Goal: Task Accomplishment & Management: Use online tool/utility

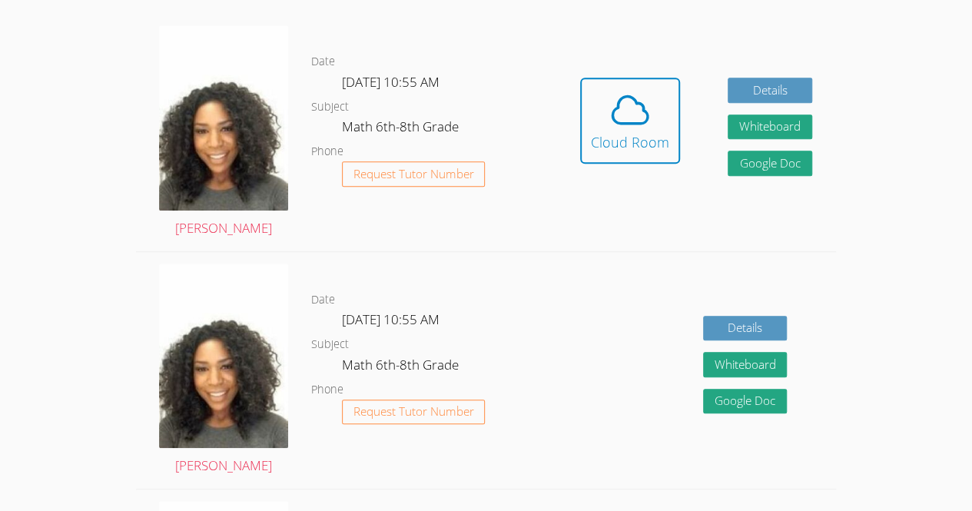
scroll to position [430, 0]
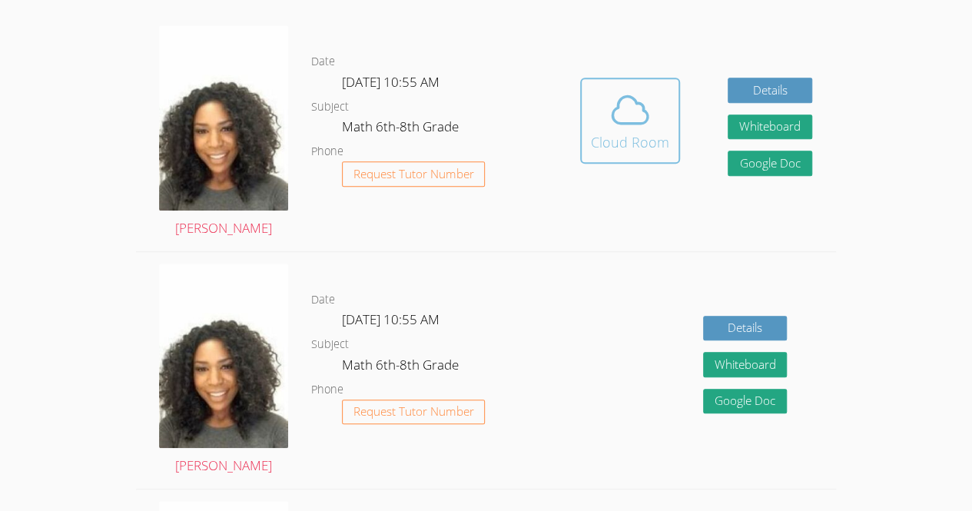
click at [606, 124] on span at bounding box center [630, 109] width 78 height 43
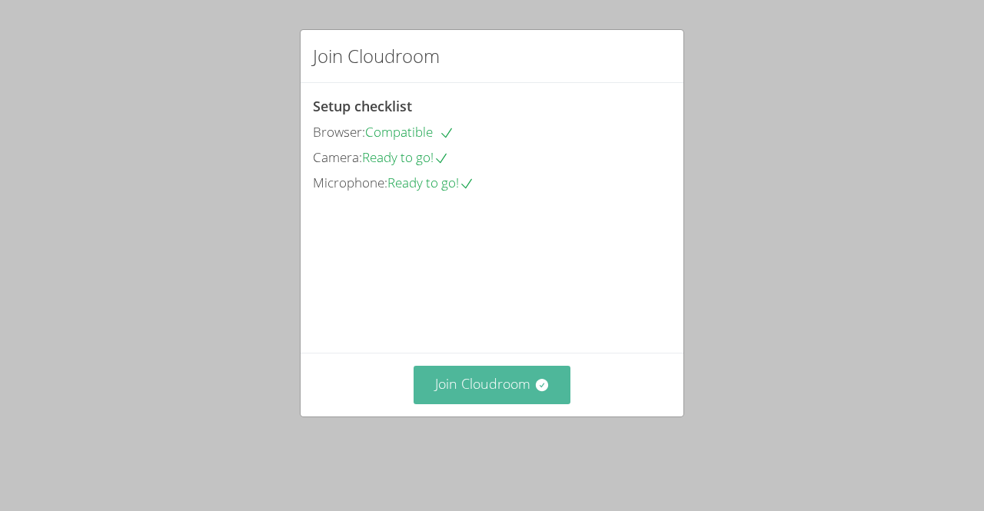
click at [481, 403] on button "Join Cloudroom" at bounding box center [492, 385] width 158 height 38
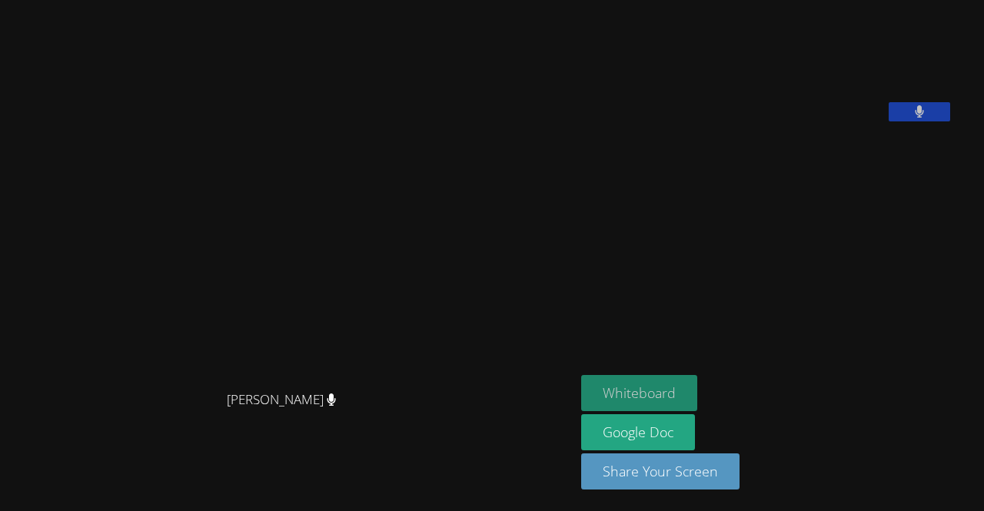
click at [672, 381] on button "Whiteboard" at bounding box center [639, 393] width 116 height 36
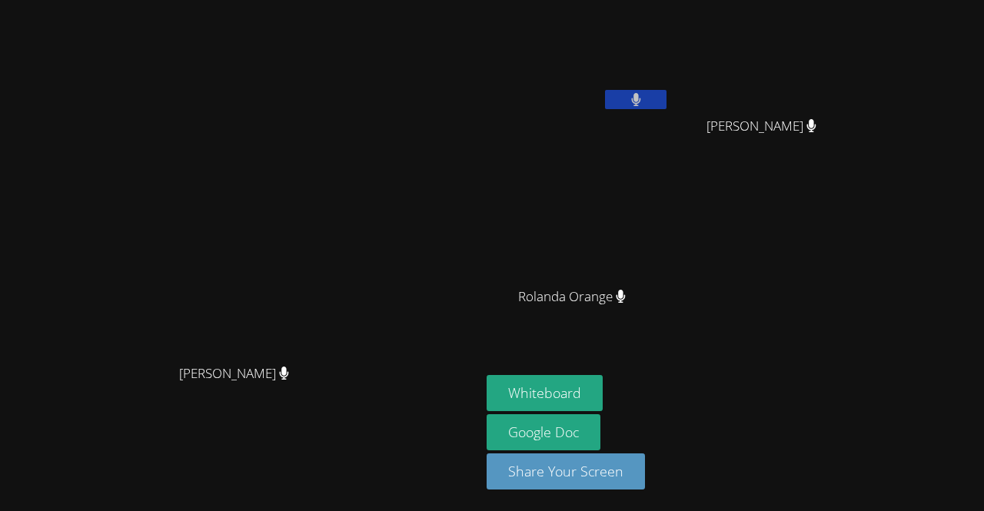
click at [666, 108] on button at bounding box center [635, 99] width 61 height 19
click at [669, 87] on video at bounding box center [577, 57] width 183 height 103
click at [666, 108] on button at bounding box center [635, 99] width 61 height 19
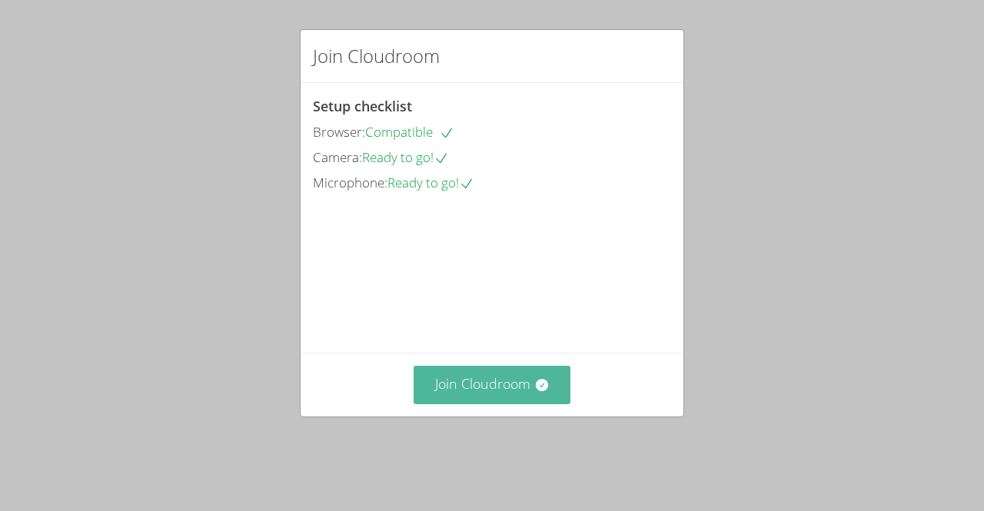
click at [499, 403] on button "Join Cloudroom" at bounding box center [492, 385] width 158 height 38
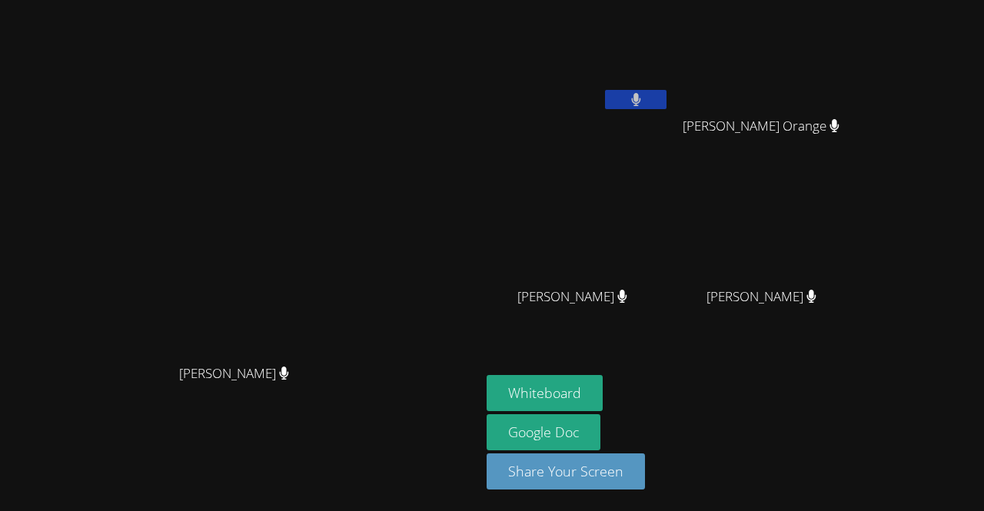
click at [640, 102] on icon at bounding box center [635, 99] width 9 height 13
click at [644, 93] on icon at bounding box center [636, 99] width 16 height 13
click at [480, 113] on main "Michelle Dupin Michelle Dupin" at bounding box center [240, 255] width 480 height 511
click at [666, 99] on button at bounding box center [635, 99] width 61 height 19
click at [644, 100] on icon at bounding box center [636, 99] width 16 height 13
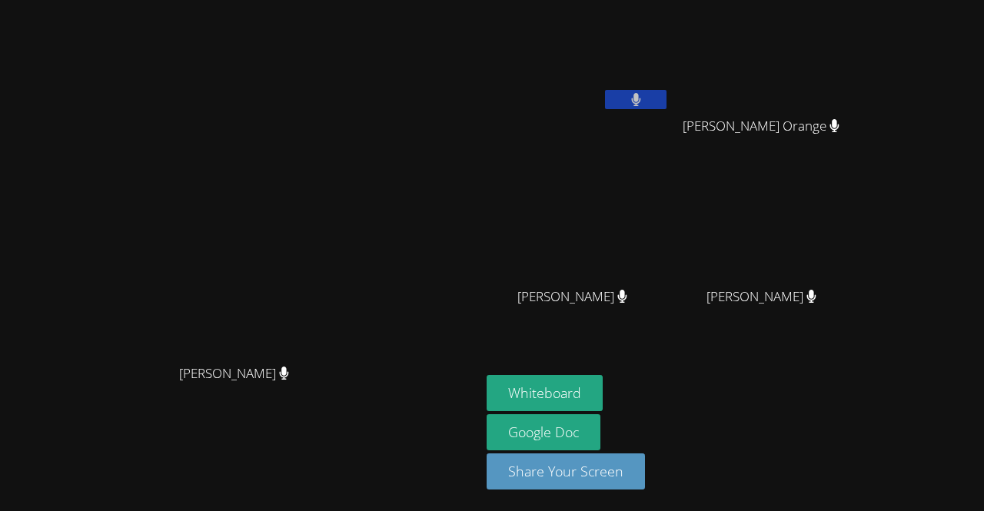
click at [858, 401] on div "Whiteboard Google Doc Share Your Screen" at bounding box center [672, 438] width 372 height 127
click at [602, 390] on button "Whiteboard" at bounding box center [544, 393] width 116 height 36
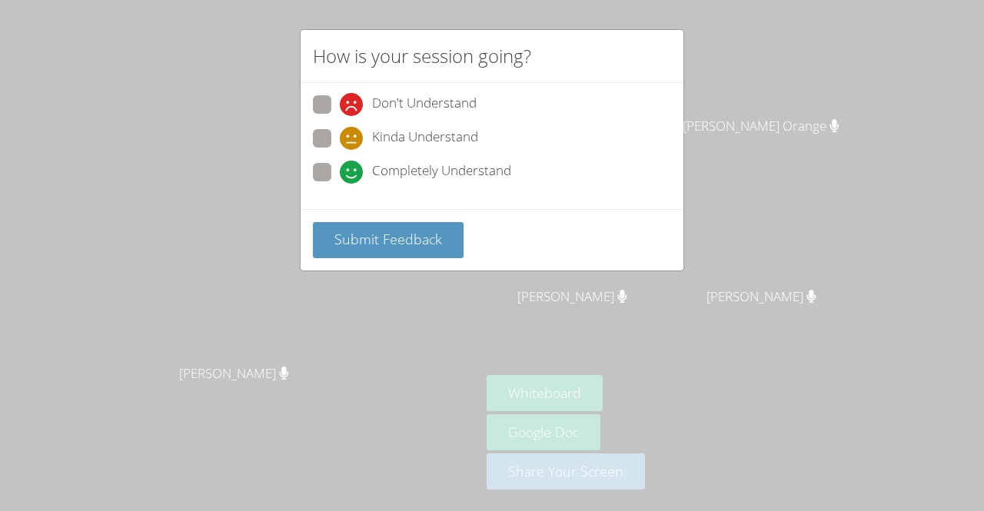
click at [397, 114] on span "Don't Understand" at bounding box center [424, 104] width 105 height 23
click at [353, 108] on input "Don't Understand" at bounding box center [346, 101] width 13 height 13
radio input "true"
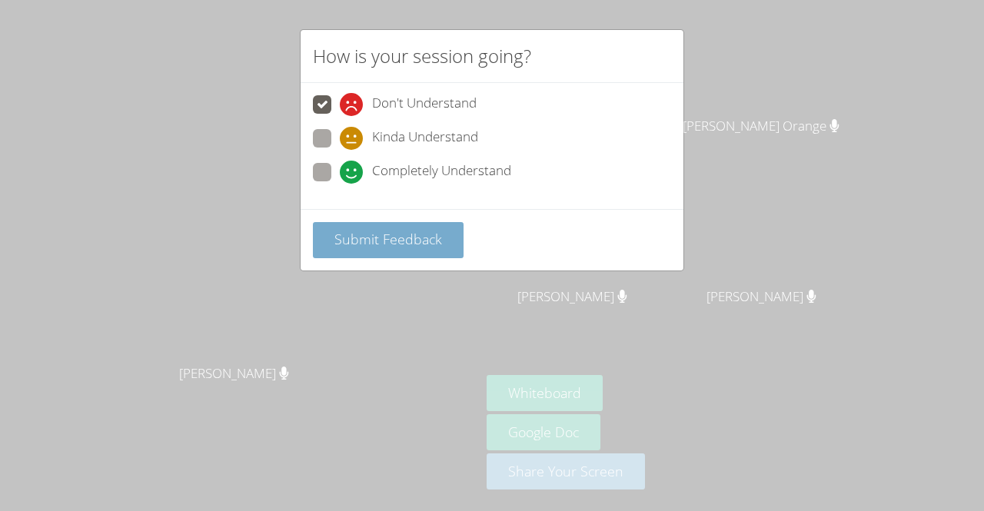
click at [418, 238] on span "Submit Feedback" at bounding box center [388, 239] width 108 height 18
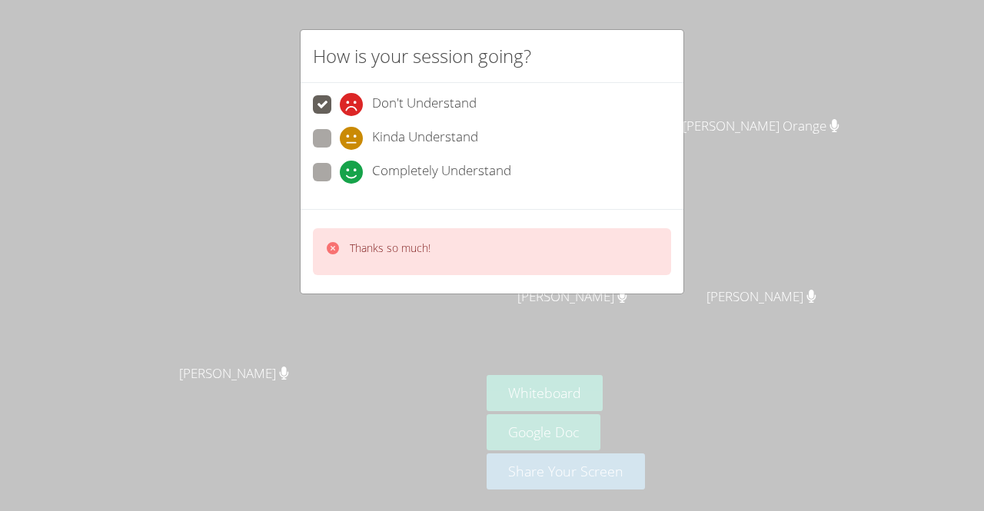
click at [423, 249] on p "Thanks so much!" at bounding box center [390, 248] width 81 height 15
click at [430, 254] on div "Thanks so much!" at bounding box center [390, 252] width 81 height 22
click at [453, 247] on div "Thanks so much!" at bounding box center [492, 251] width 358 height 47
click at [261, 173] on div "How is your session going? Don't Understand Kinda Understand Completely Underst…" at bounding box center [492, 255] width 984 height 511
click at [315, 49] on h2 "How is your session going?" at bounding box center [422, 56] width 218 height 28
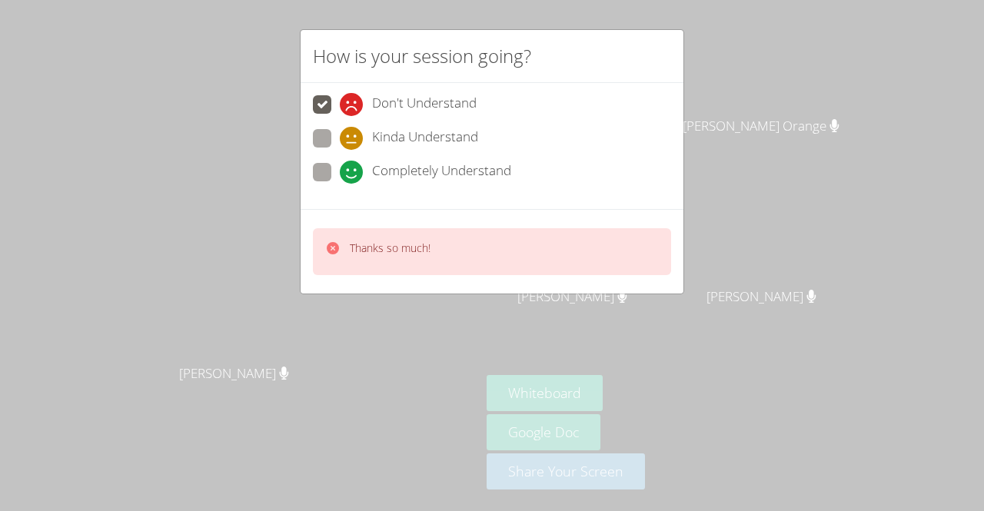
click at [387, 18] on div "How is your session going? Don't Understand Kinda Understand Completely Underst…" at bounding box center [492, 255] width 984 height 511
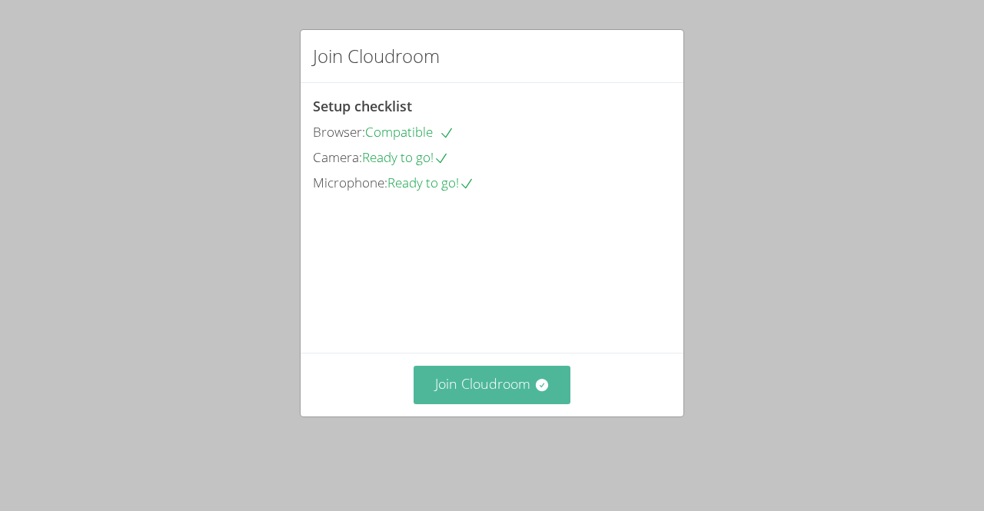
click at [456, 399] on button "Join Cloudroom" at bounding box center [492, 385] width 158 height 38
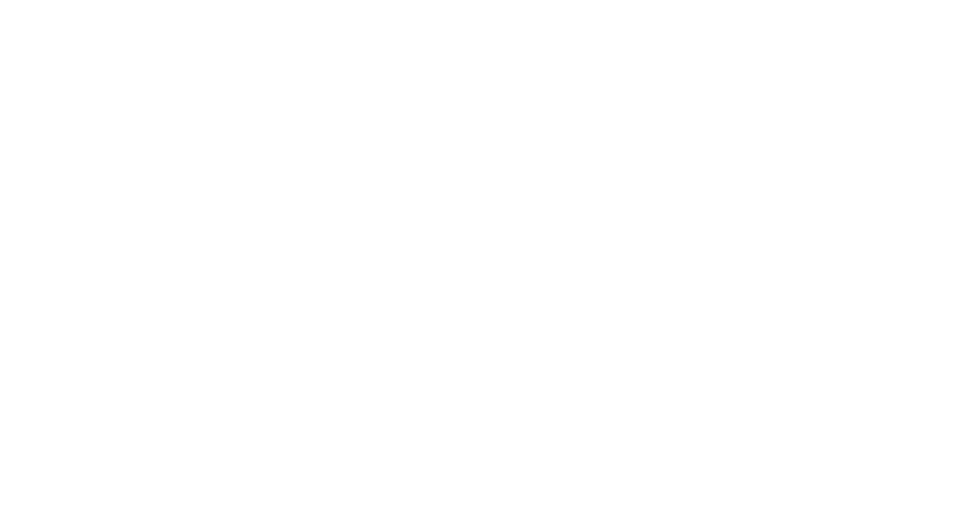
scroll to position [364, 0]
